Goal: Navigation & Orientation: Find specific page/section

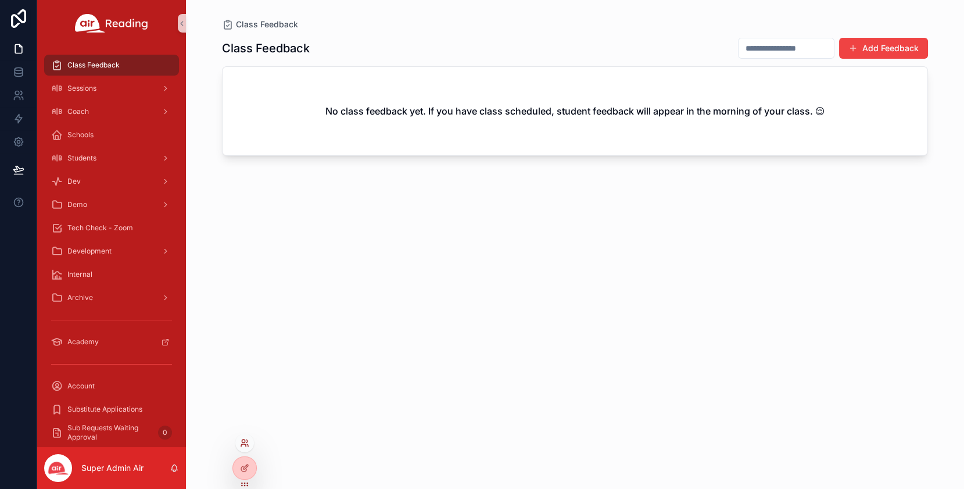
click at [247, 443] on icon at bounding box center [244, 442] width 9 height 9
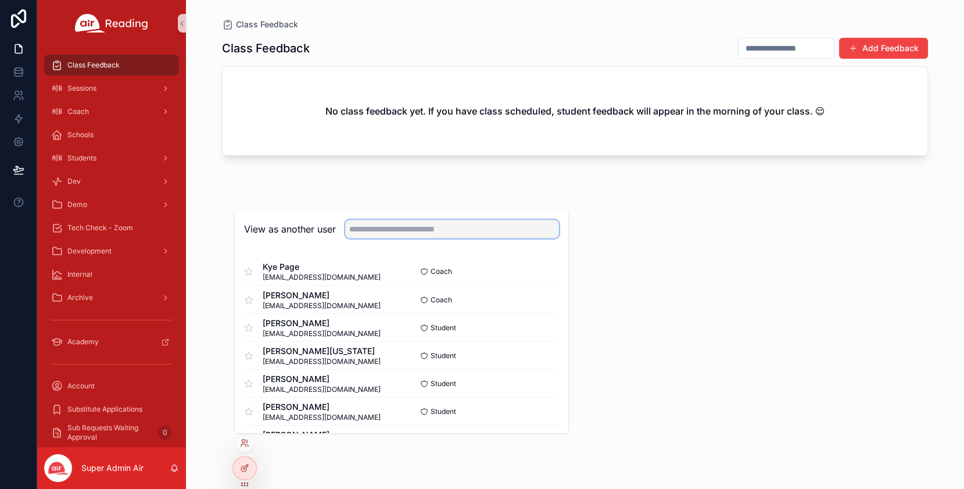
click at [414, 235] on input "text" at bounding box center [452, 229] width 214 height 19
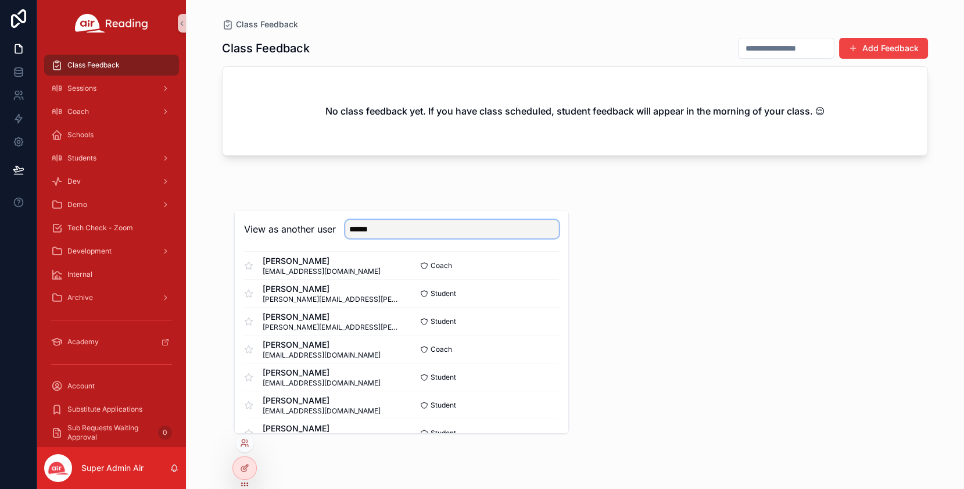
scroll to position [271, 0]
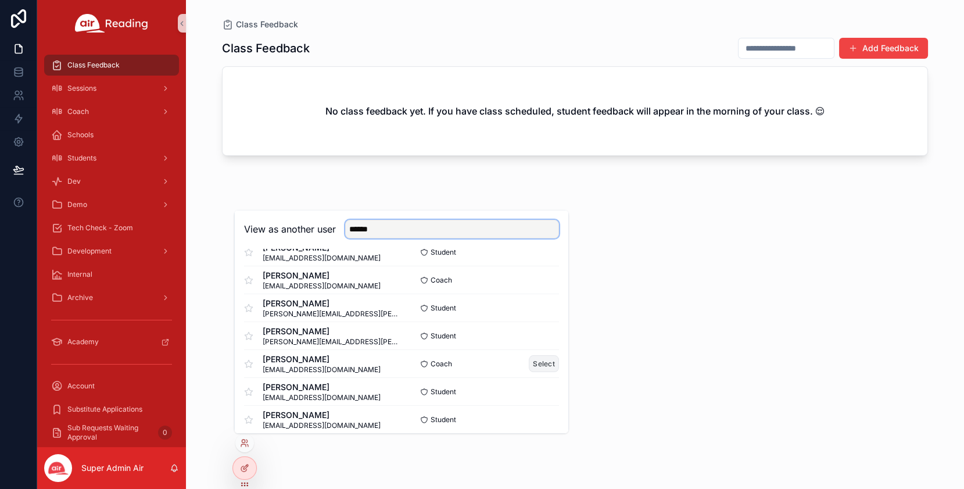
type input "******"
click at [552, 362] on button "Select" at bounding box center [544, 363] width 30 height 17
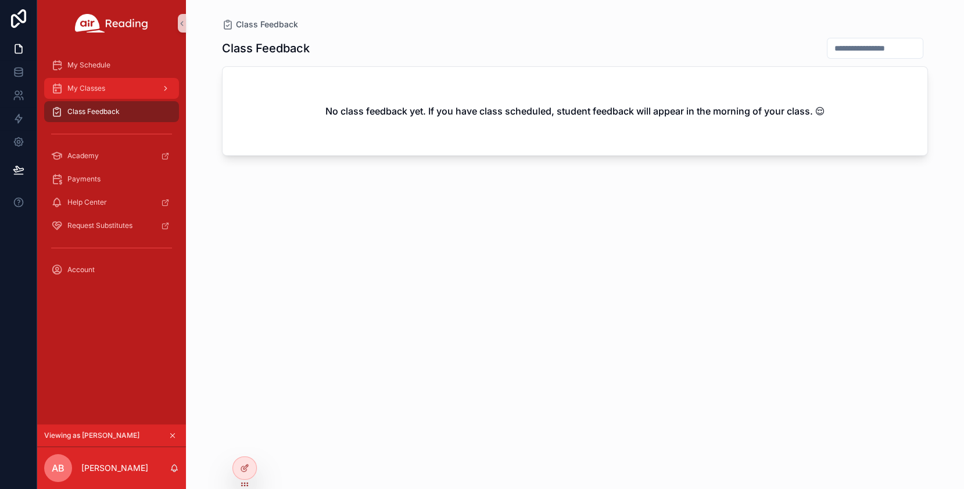
click at [105, 87] on span "My Classes" at bounding box center [86, 88] width 38 height 9
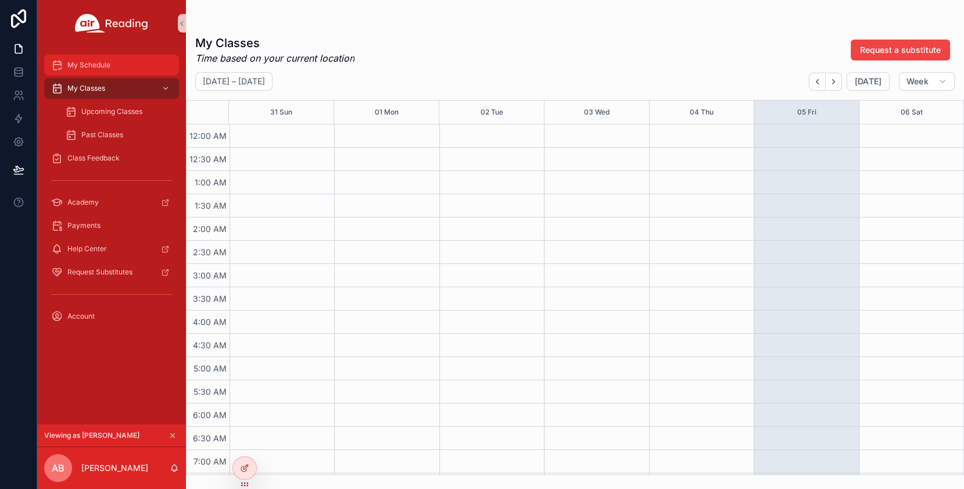
click at [124, 67] on div "My Schedule" at bounding box center [111, 65] width 121 height 19
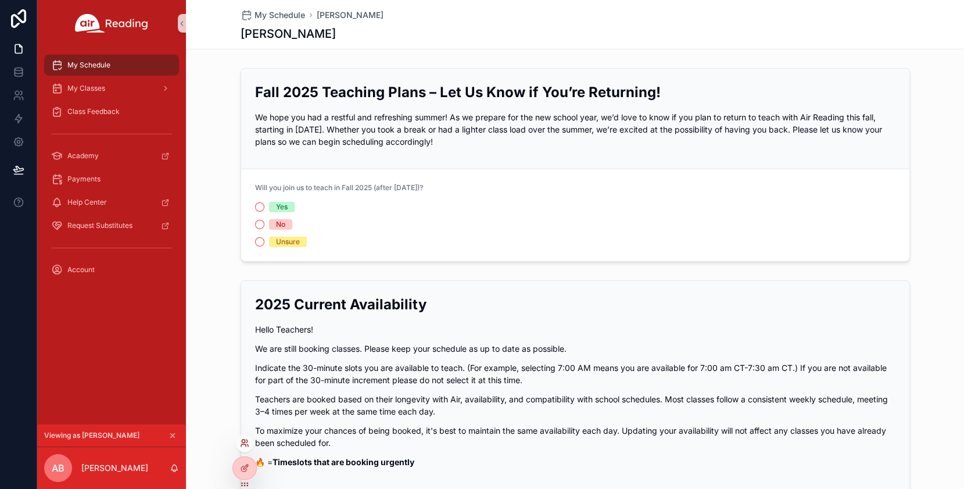
click at [244, 444] on icon at bounding box center [244, 442] width 9 height 9
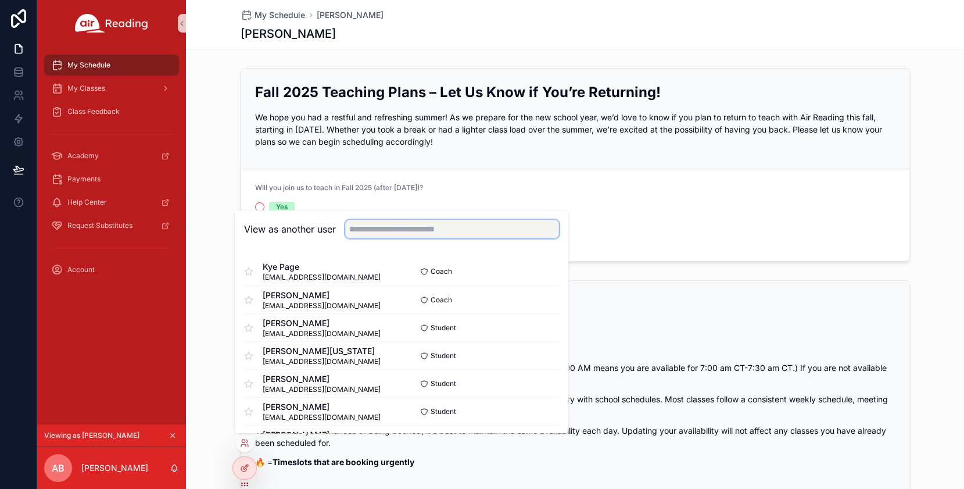
click at [396, 232] on input "text" at bounding box center [452, 229] width 214 height 19
paste input "**********"
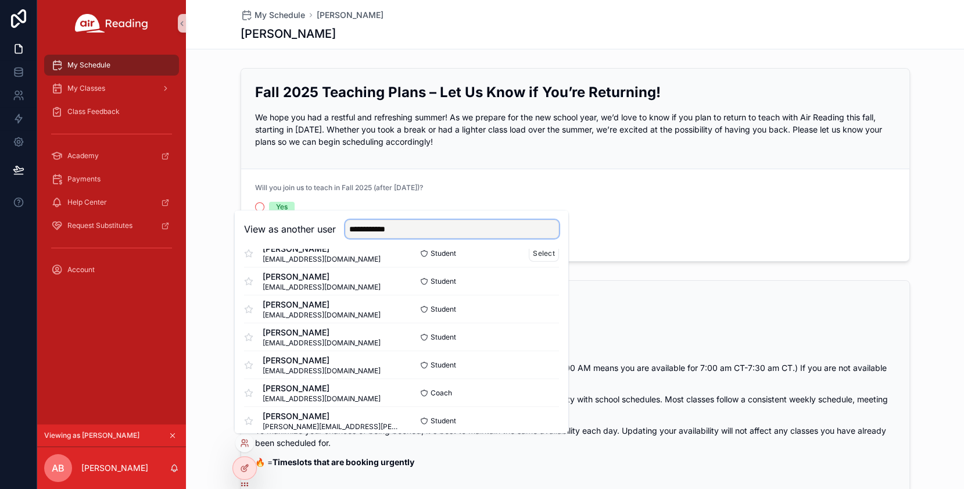
scroll to position [132, 0]
type input "**********"
click at [543, 387] on button "Select" at bounding box center [544, 390] width 30 height 17
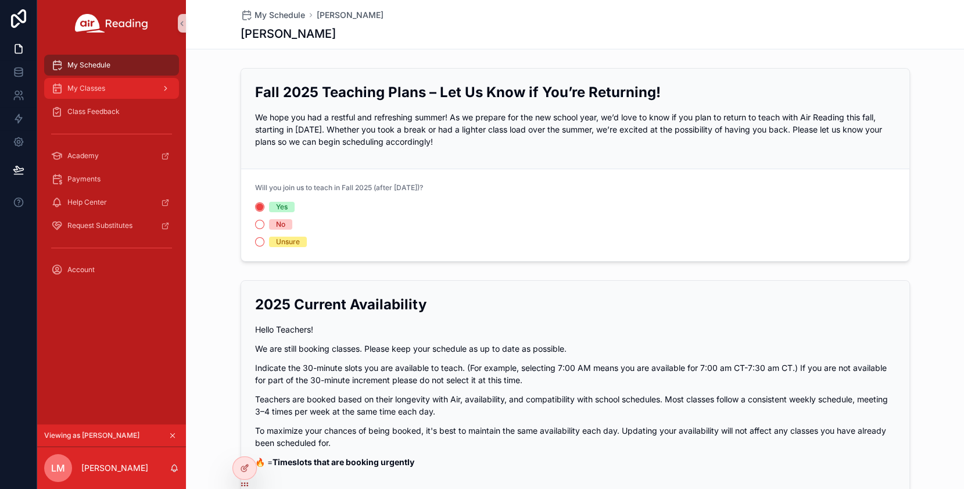
click at [126, 90] on div "My Classes" at bounding box center [111, 88] width 121 height 19
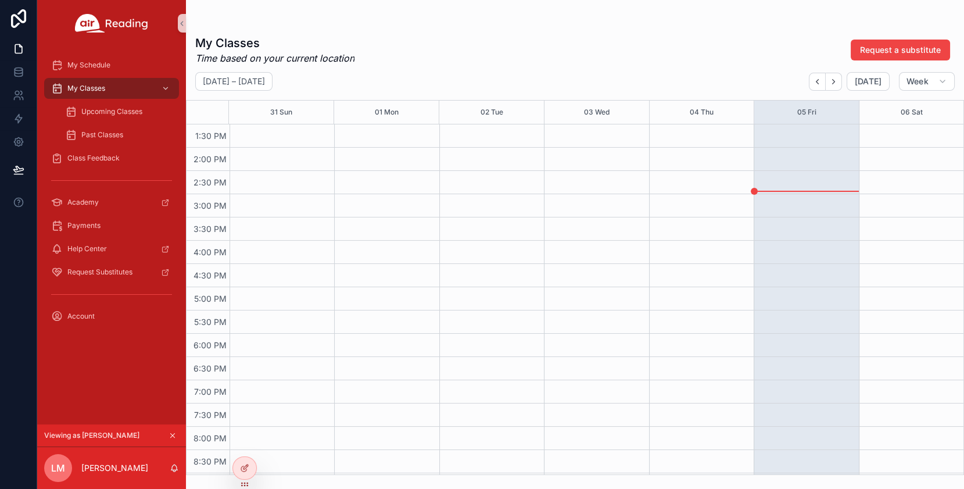
scroll to position [613, 0]
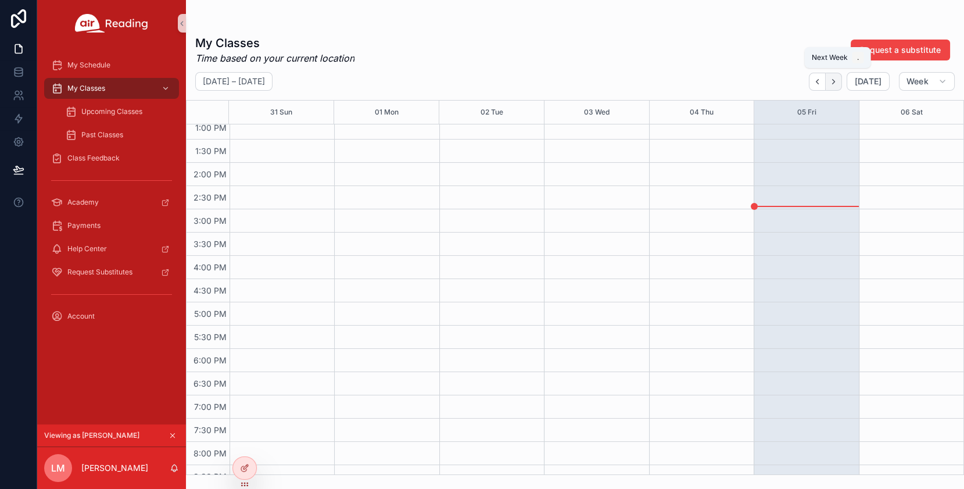
click at [838, 81] on icon "Next" at bounding box center [833, 81] width 9 height 9
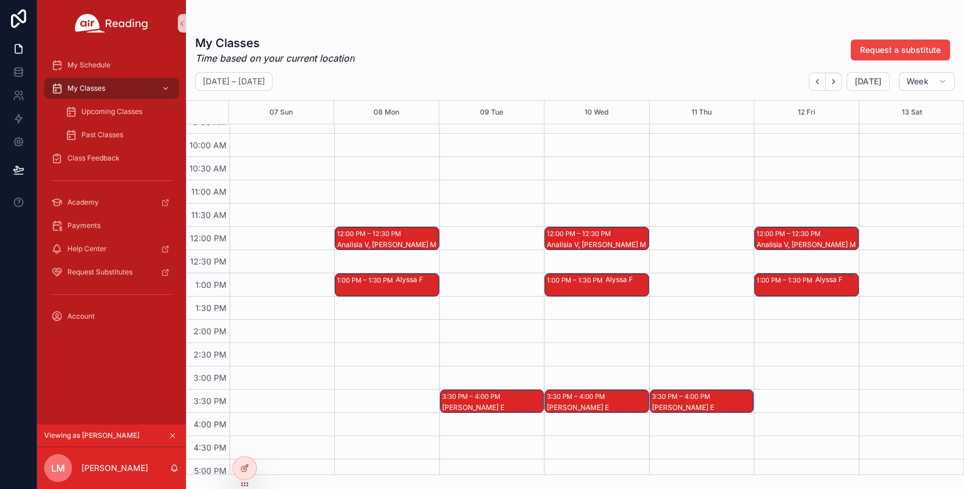
scroll to position [448, 0]
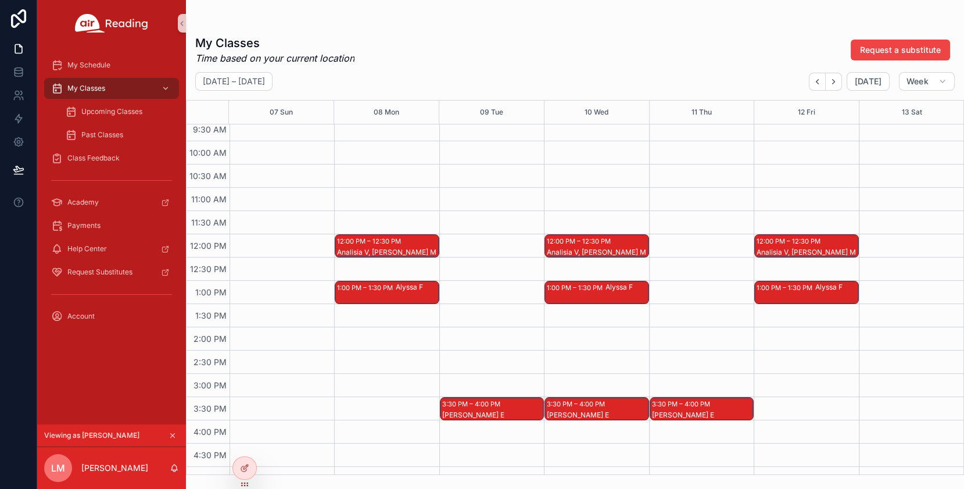
click at [406, 248] on div "Analisia V, [PERSON_NAME] M" at bounding box center [387, 252] width 101 height 9
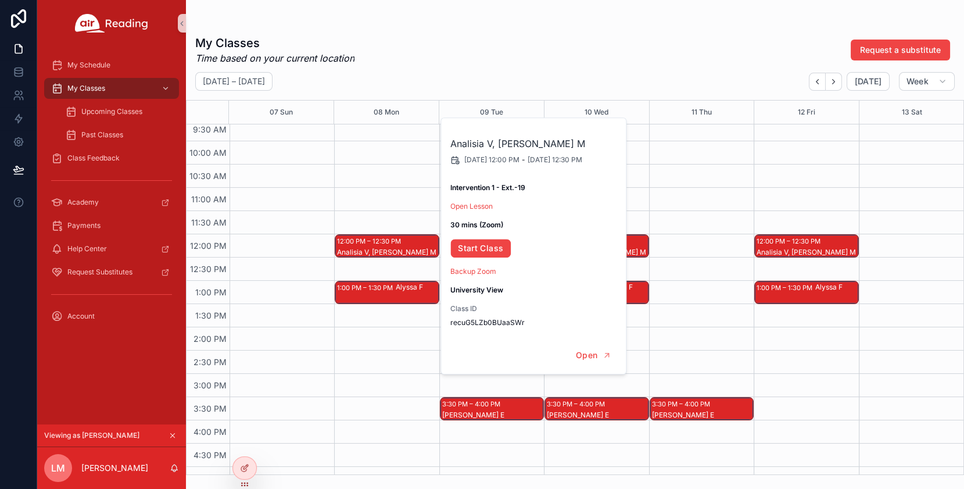
click at [496, 63] on div "My Classes Time based on your current location Request a substitute" at bounding box center [575, 50] width 760 height 30
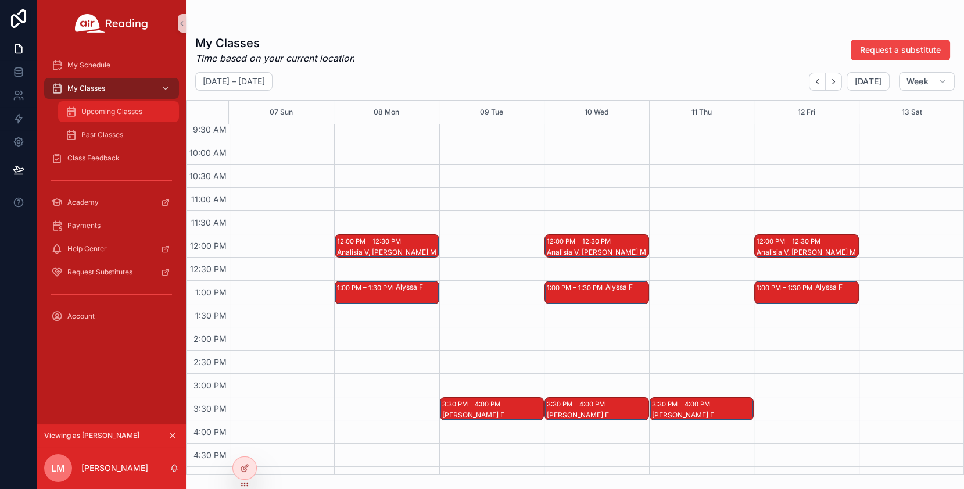
click at [123, 114] on span "Upcoming Classes" at bounding box center [111, 111] width 61 height 9
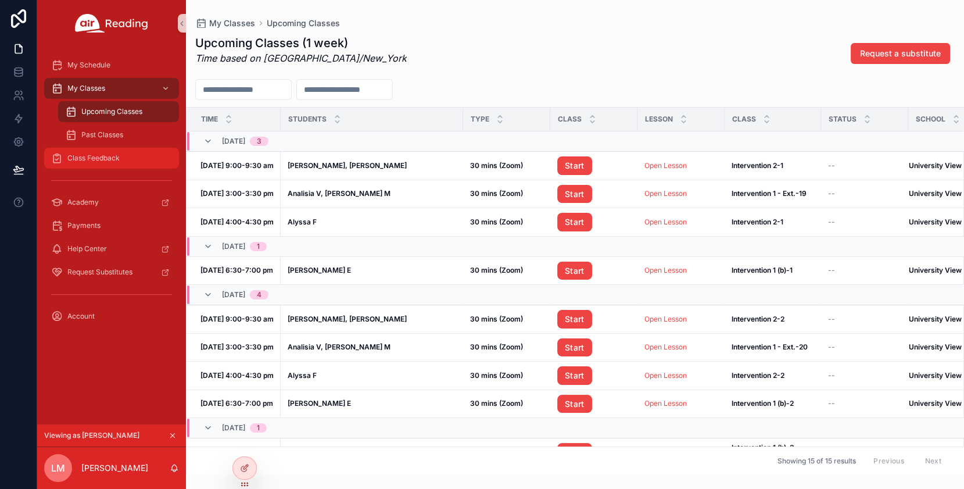
click at [109, 160] on span "Class Feedback" at bounding box center [93, 157] width 52 height 9
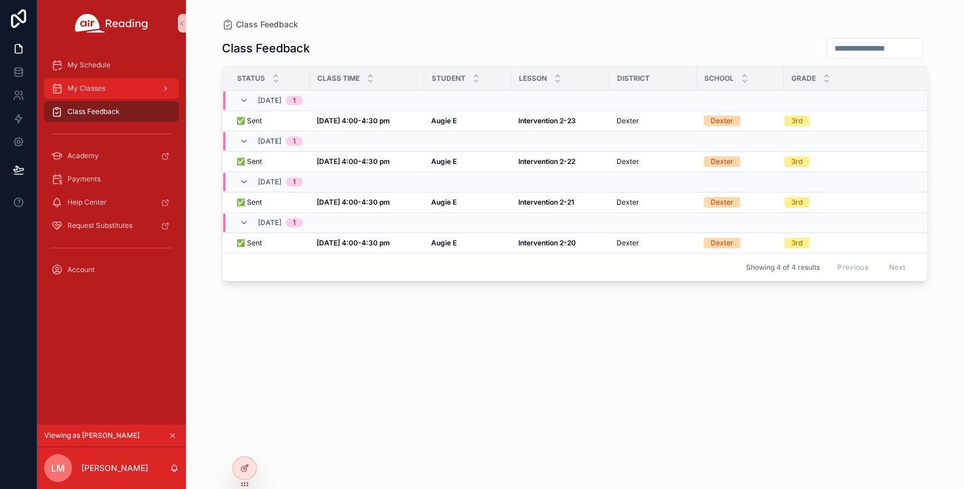
click at [123, 87] on div "My Classes" at bounding box center [111, 88] width 121 height 19
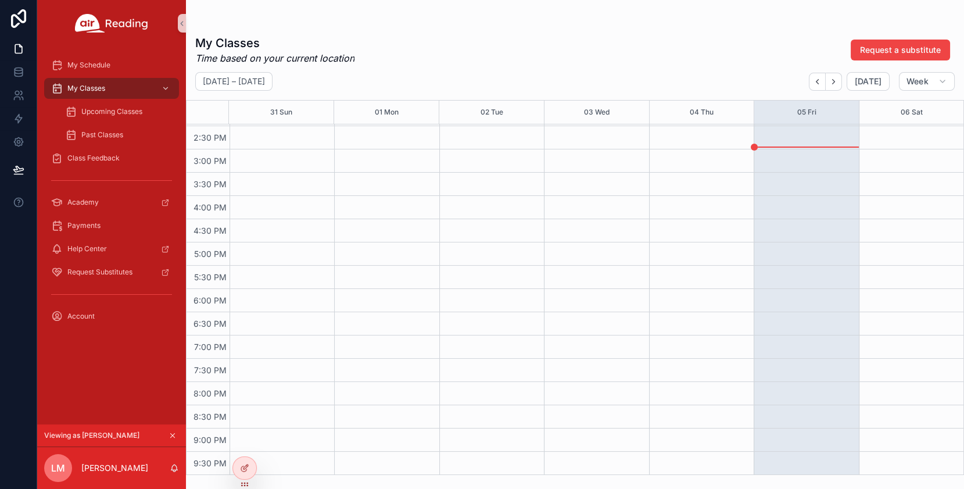
scroll to position [765, 0]
click at [838, 85] on icon "Next" at bounding box center [833, 81] width 9 height 9
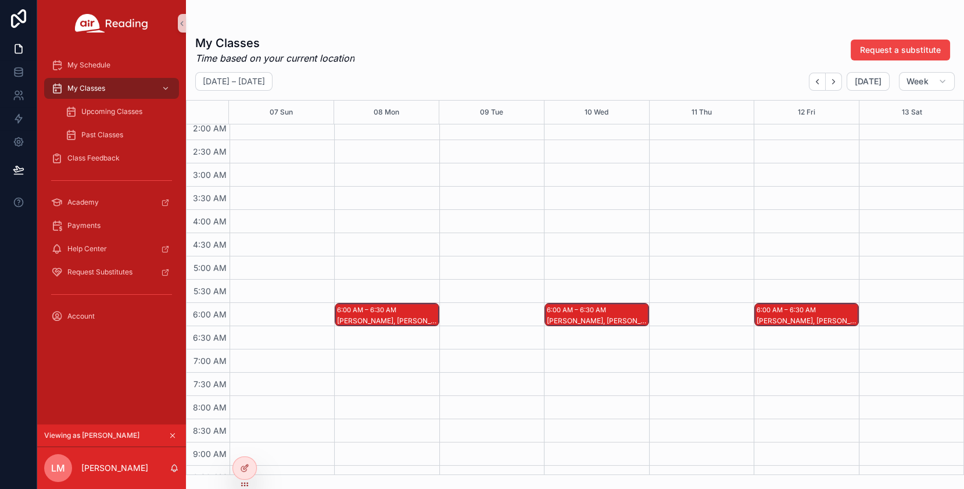
scroll to position [91, 0]
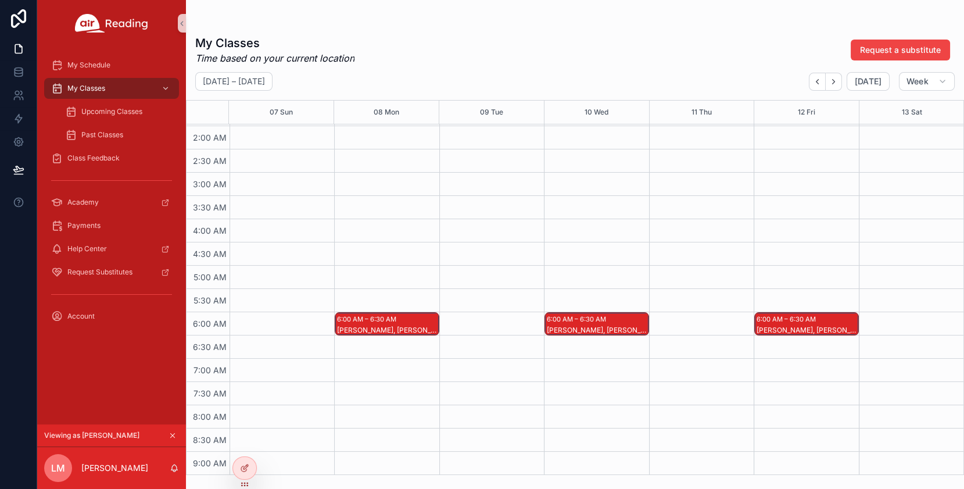
click at [607, 320] on div "6:00 AM – 6:30 AM" at bounding box center [578, 319] width 62 height 12
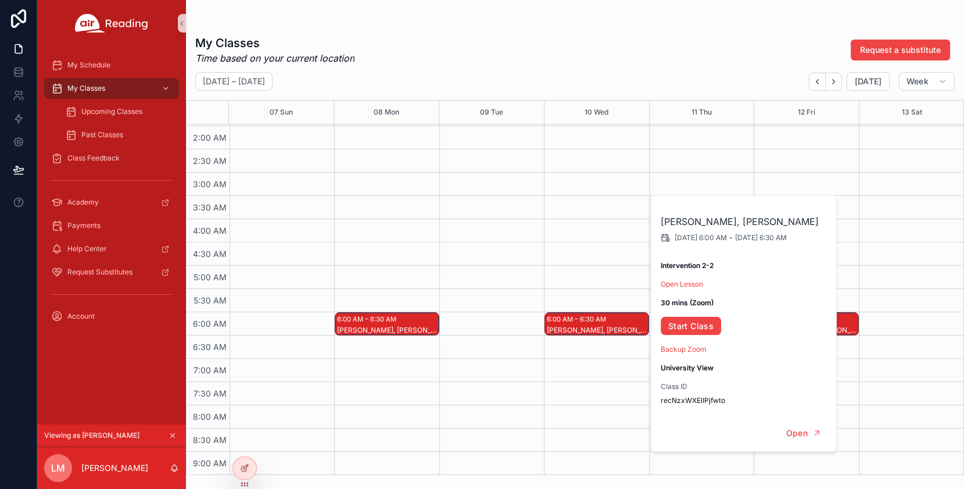
click at [469, 66] on div "My Classes Time based on your current location Request a substitute September 0…" at bounding box center [575, 251] width 778 height 447
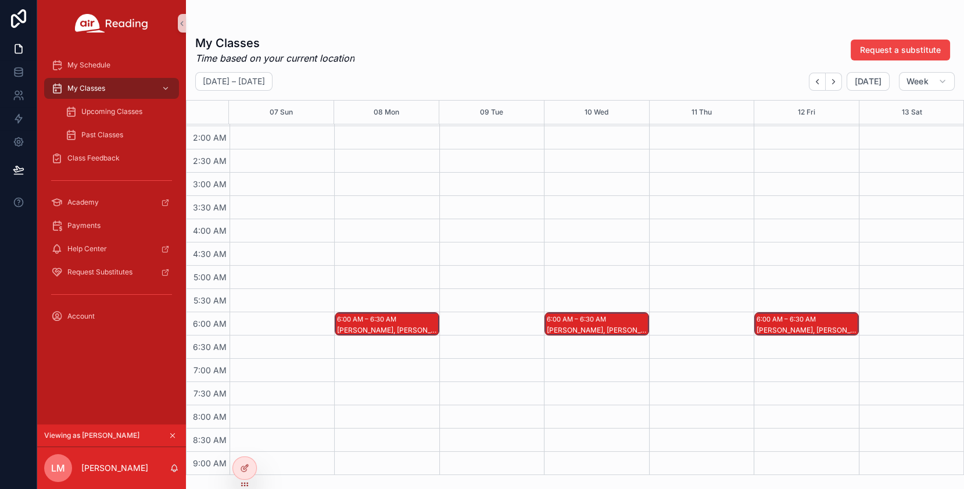
click at [601, 327] on div "Levi W, Anna V" at bounding box center [597, 330] width 101 height 9
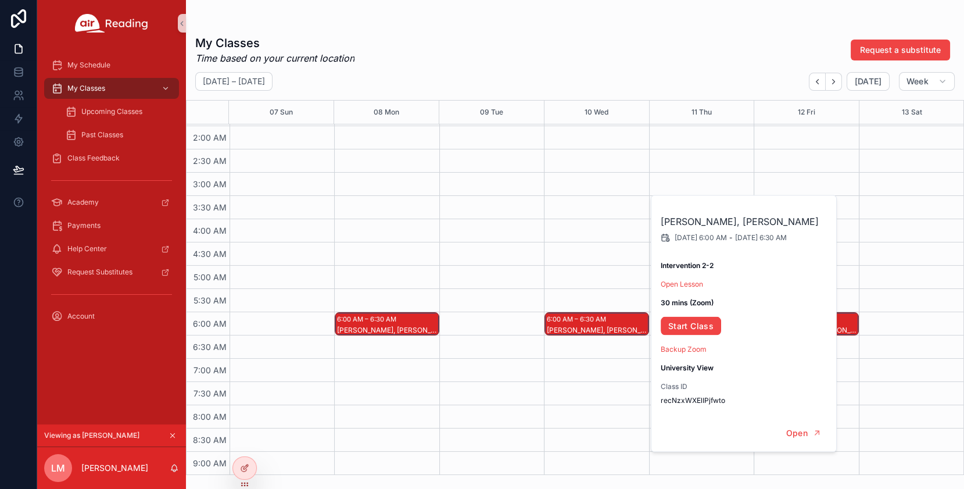
click at [639, 71] on div "My Classes Time based on your current location Request a substitute September 0…" at bounding box center [575, 251] width 778 height 447
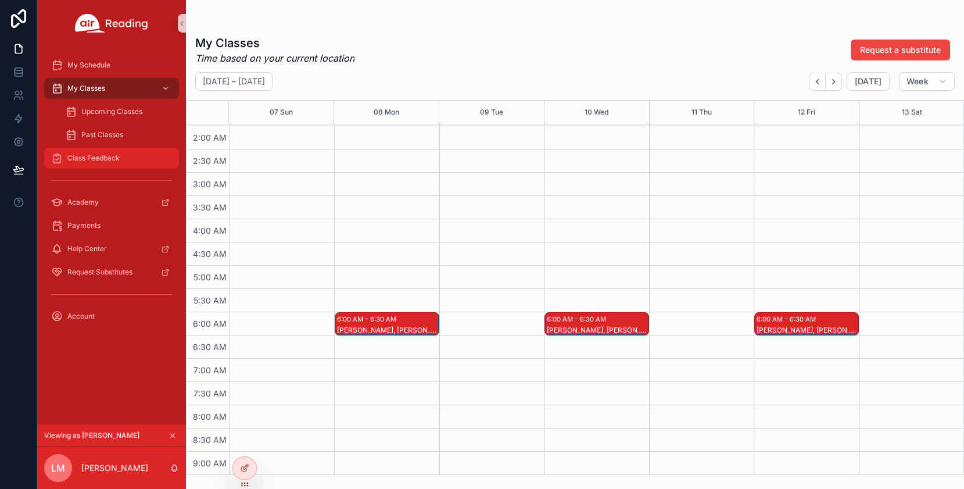
click at [100, 156] on span "Class Feedback" at bounding box center [93, 157] width 52 height 9
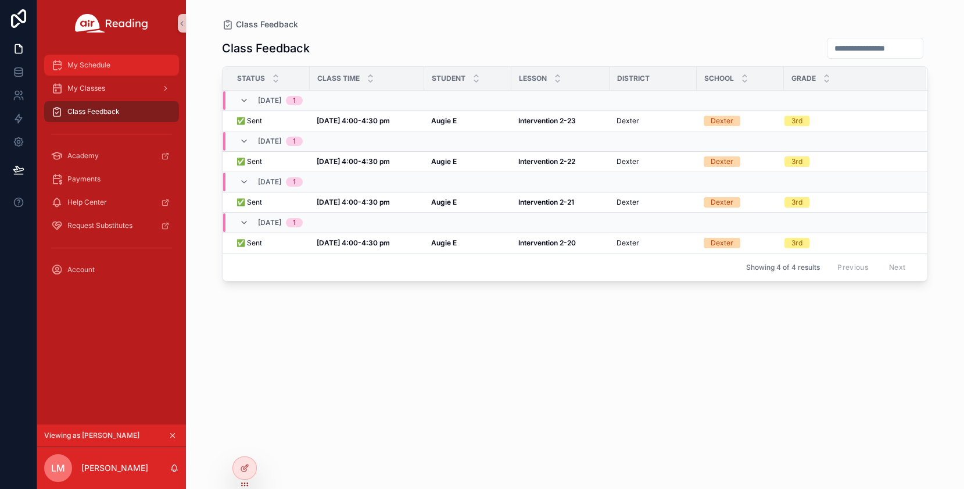
click at [93, 65] on span "My Schedule" at bounding box center [88, 64] width 43 height 9
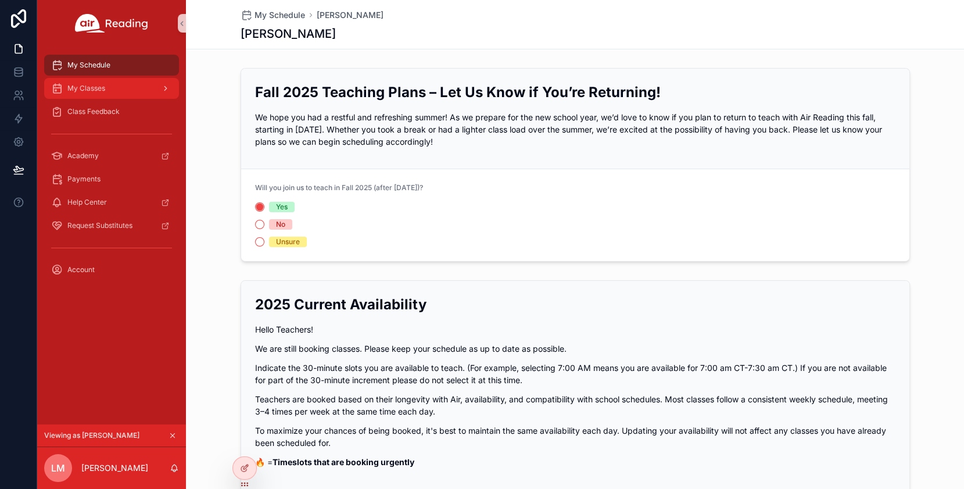
click at [103, 89] on span "My Classes" at bounding box center [86, 88] width 38 height 9
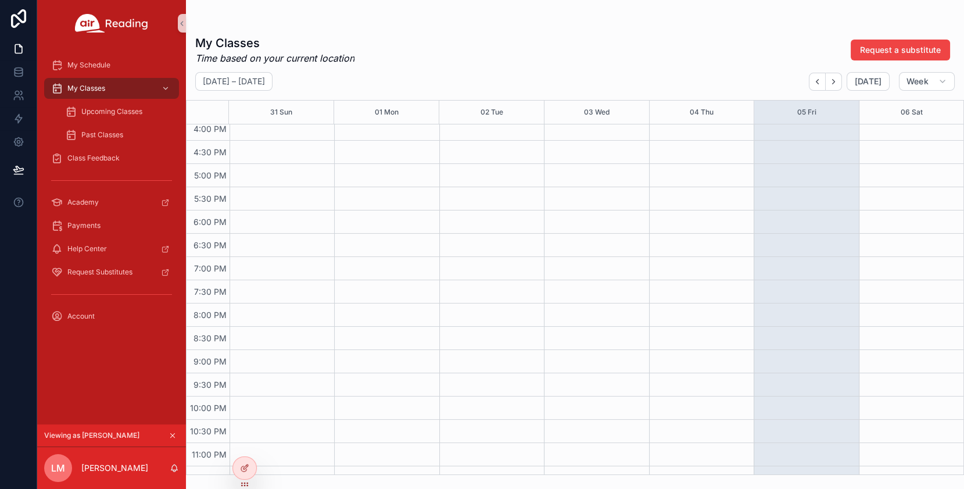
scroll to position [765, 0]
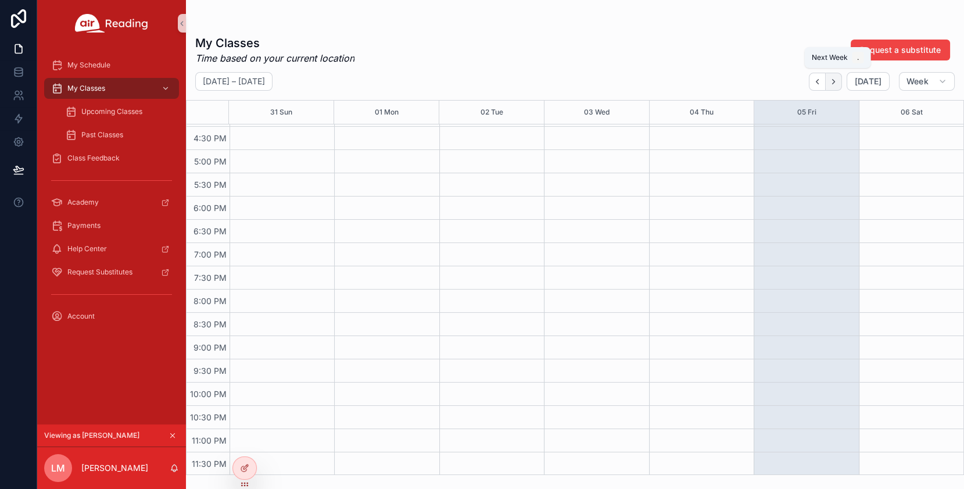
click at [835, 81] on icon "Next" at bounding box center [834, 81] width 2 height 5
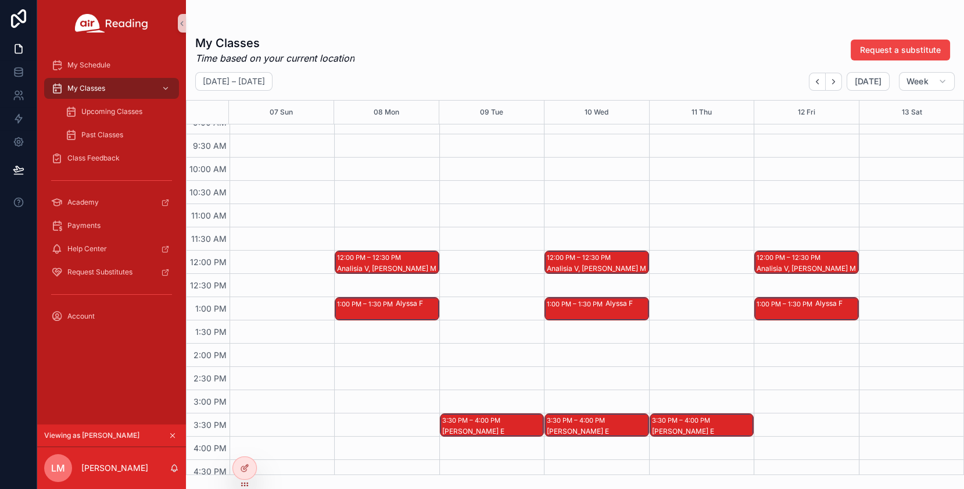
scroll to position [440, 0]
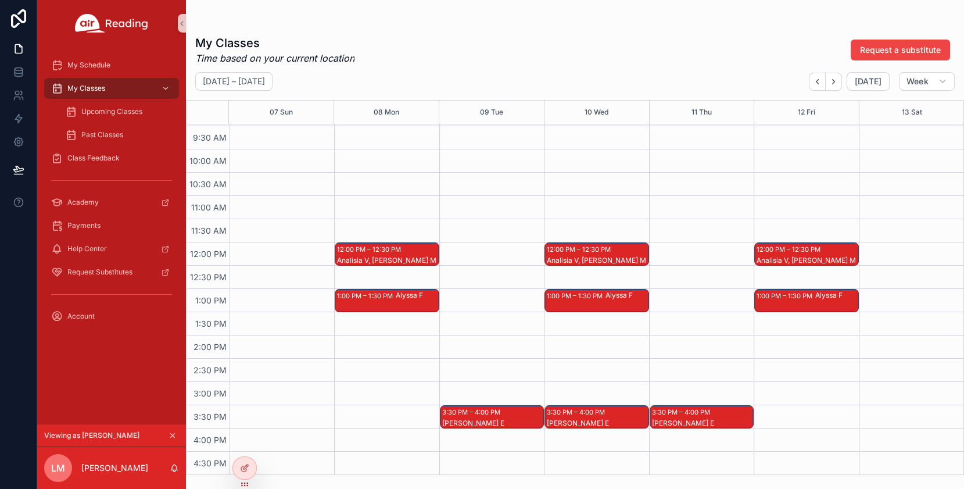
click at [392, 256] on div "Analisia V, Cole M" at bounding box center [387, 260] width 101 height 9
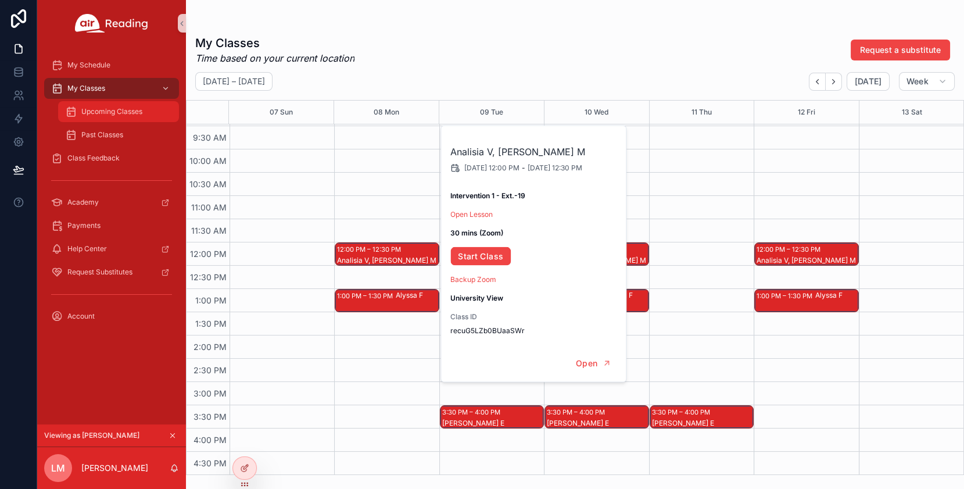
click at [127, 119] on div "Upcoming Classes" at bounding box center [118, 111] width 107 height 19
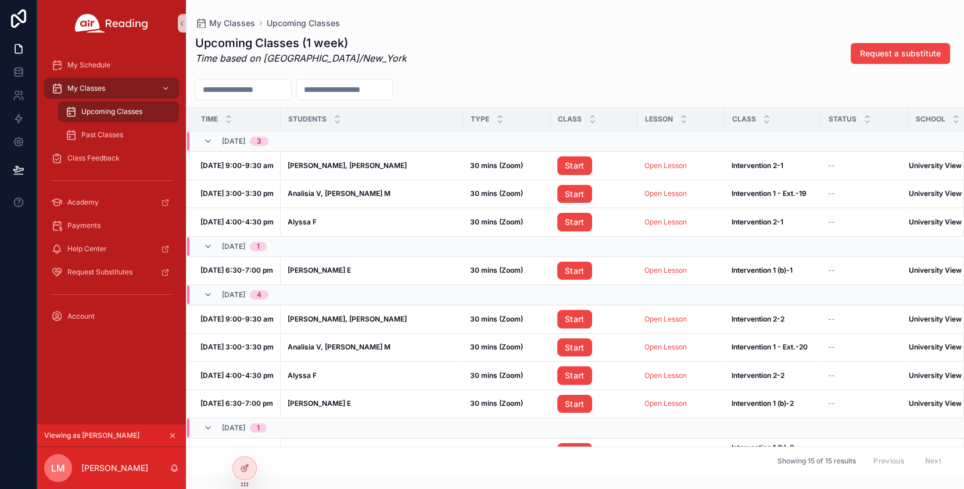
click at [597, 44] on div "Upcoming Classes (1 week) Time based on America/New_York Request a substitute" at bounding box center [575, 53] width 760 height 37
click at [110, 88] on div "My Classes" at bounding box center [111, 88] width 121 height 19
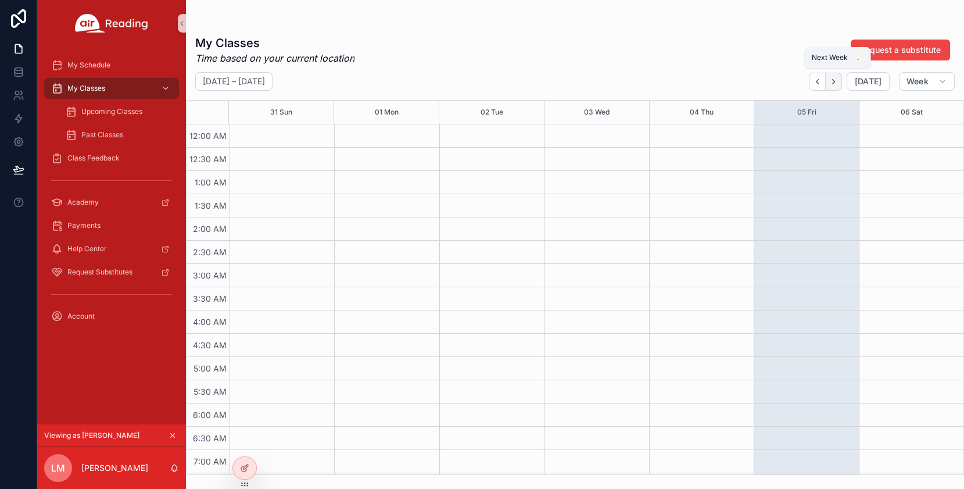
click at [838, 80] on icon "Next" at bounding box center [833, 81] width 9 height 9
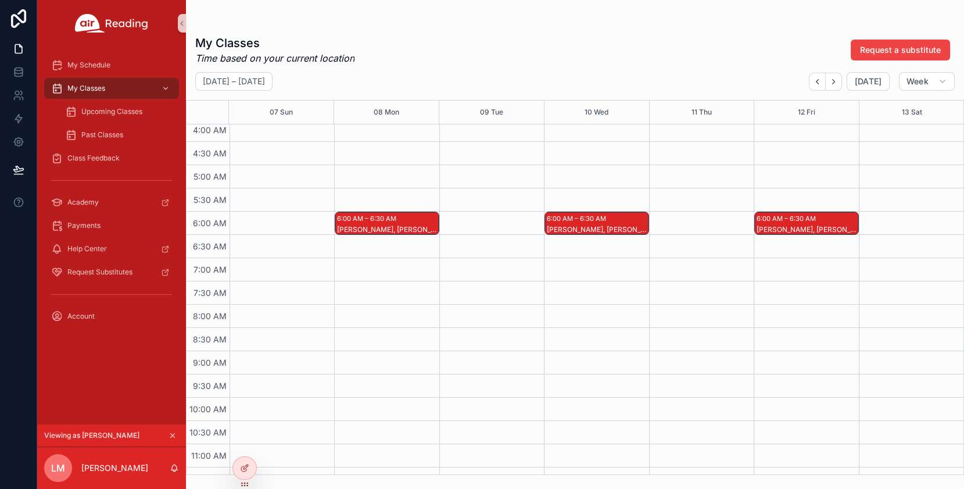
scroll to position [193, 0]
click at [391, 224] on div "Levi W, Anna V" at bounding box center [387, 228] width 101 height 9
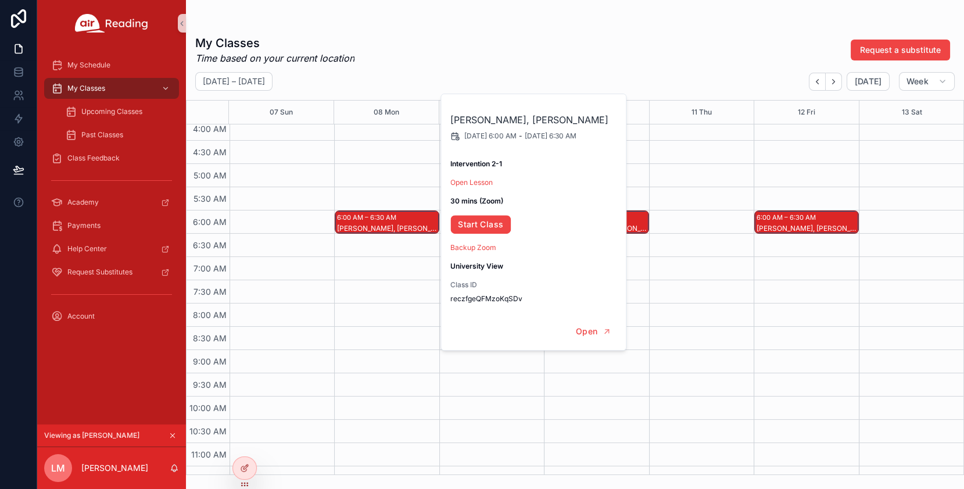
click at [553, 34] on div "My Classes Time based on your current location Request a substitute September 0…" at bounding box center [575, 251] width 778 height 447
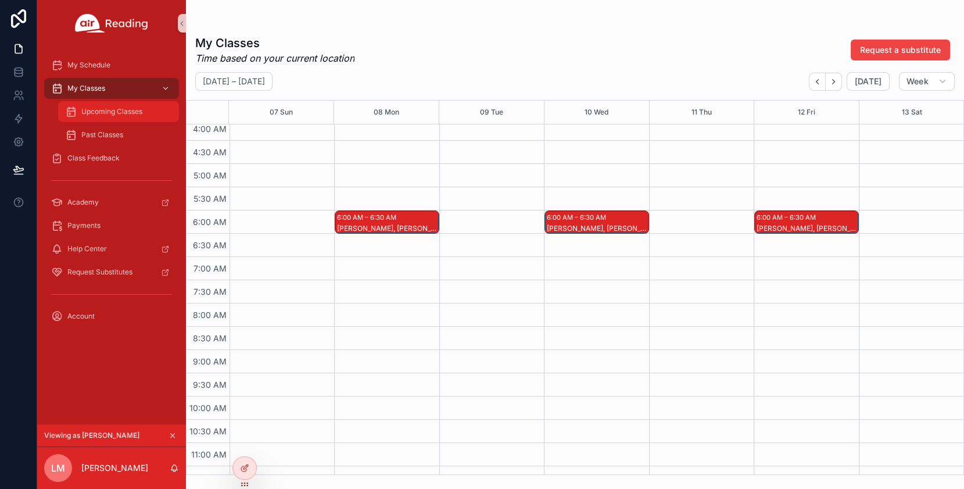
click at [117, 117] on div "Upcoming Classes" at bounding box center [118, 111] width 107 height 19
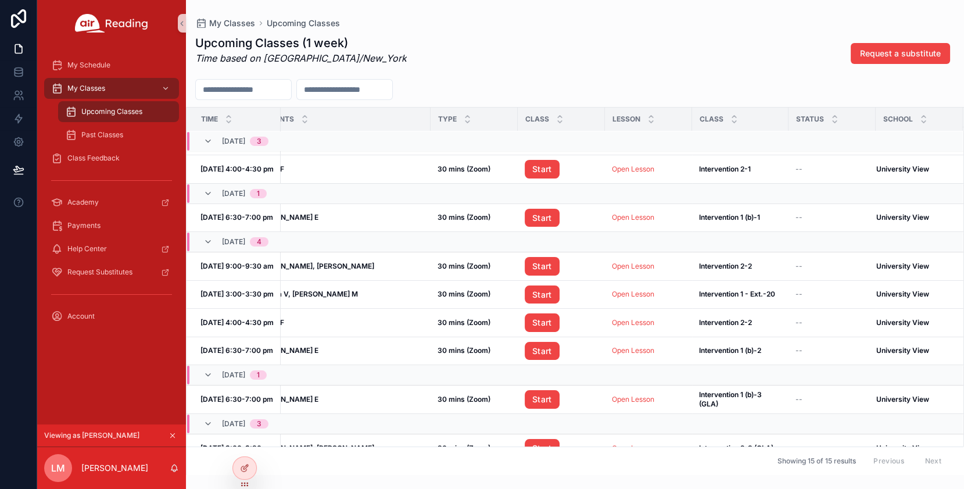
scroll to position [0, 33]
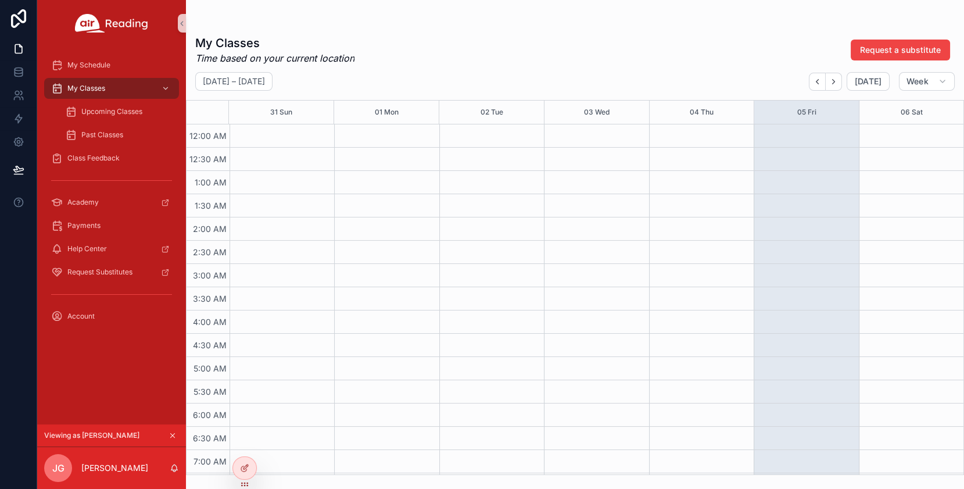
scroll to position [519, 0]
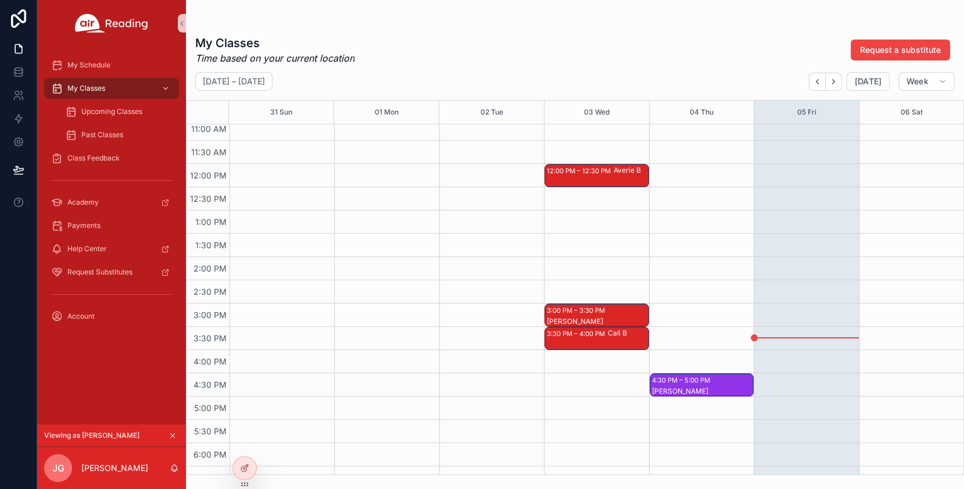
click at [602, 173] on div "12:00 PM – 12:30 PM" at bounding box center [580, 171] width 67 height 12
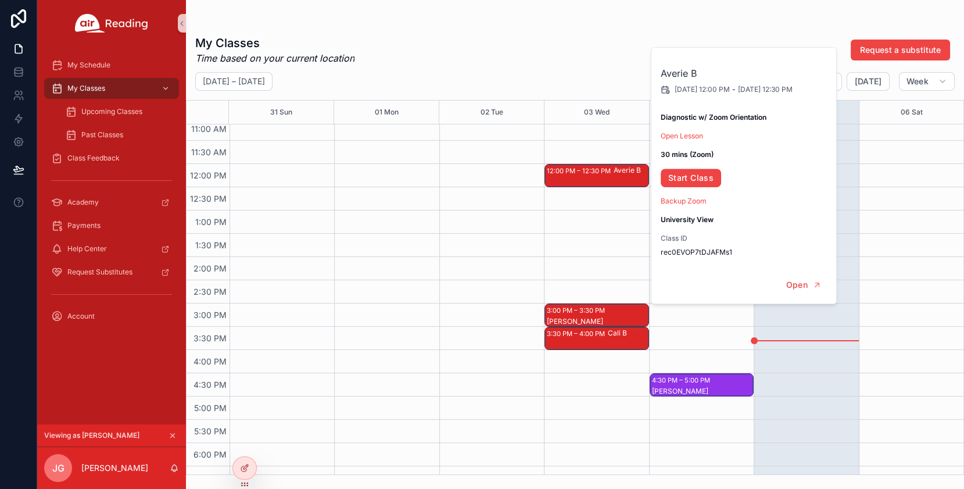
click at [592, 43] on div "My Classes Time based on your current location Request a substitute" at bounding box center [575, 50] width 760 height 30
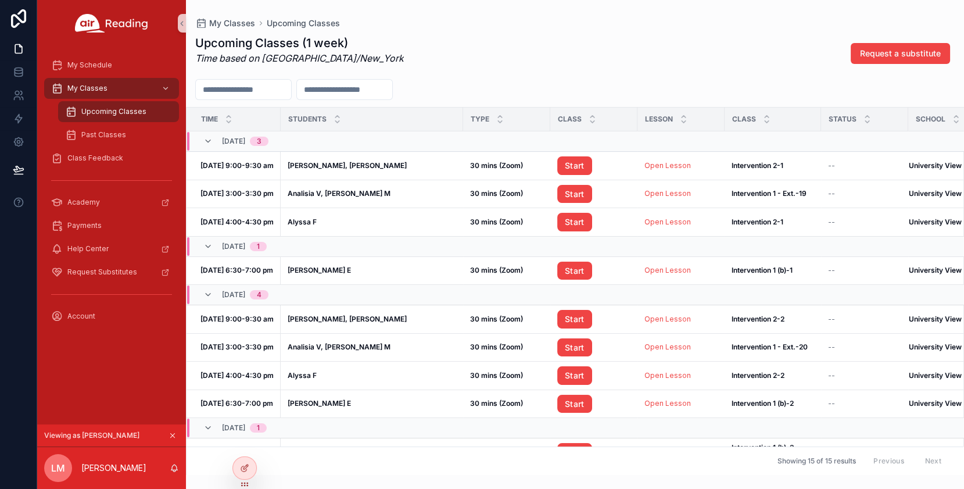
scroll to position [0, 33]
